Goal: Task Accomplishment & Management: Complete application form

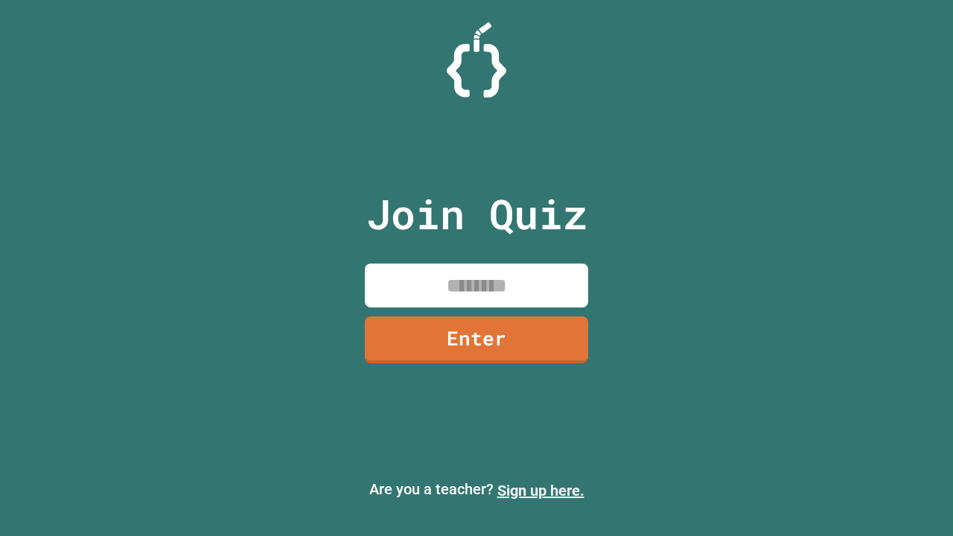
click at [540, 491] on link "Sign up here." at bounding box center [540, 491] width 87 height 18
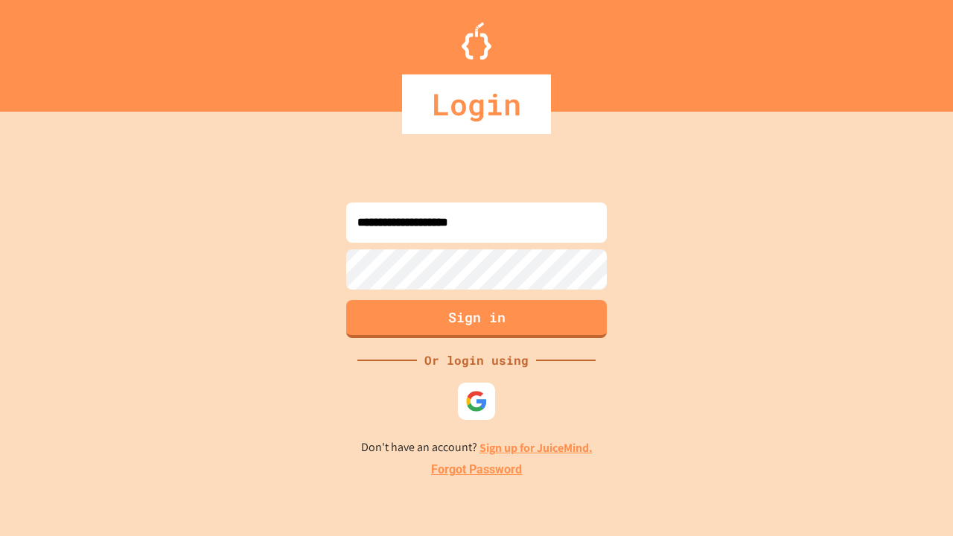
type input "**********"
